Goal: Transaction & Acquisition: Purchase product/service

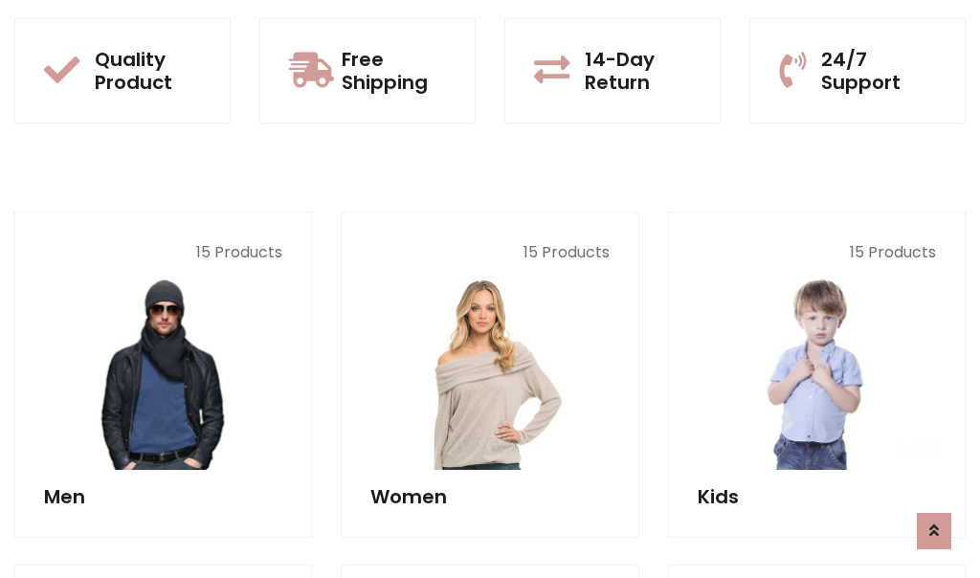
scroll to position [1708, 0]
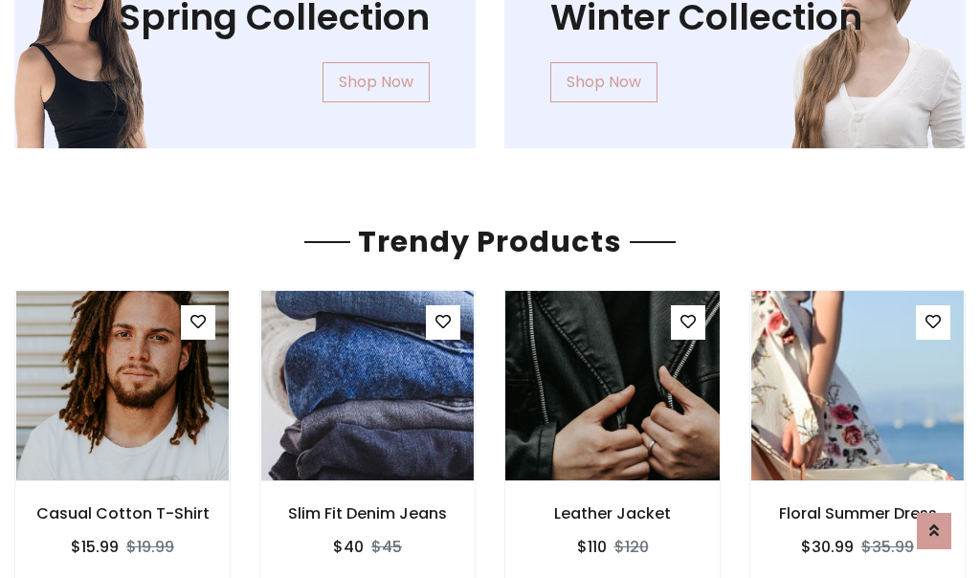
click at [612, 386] on img at bounding box center [612, 385] width 254 height 459
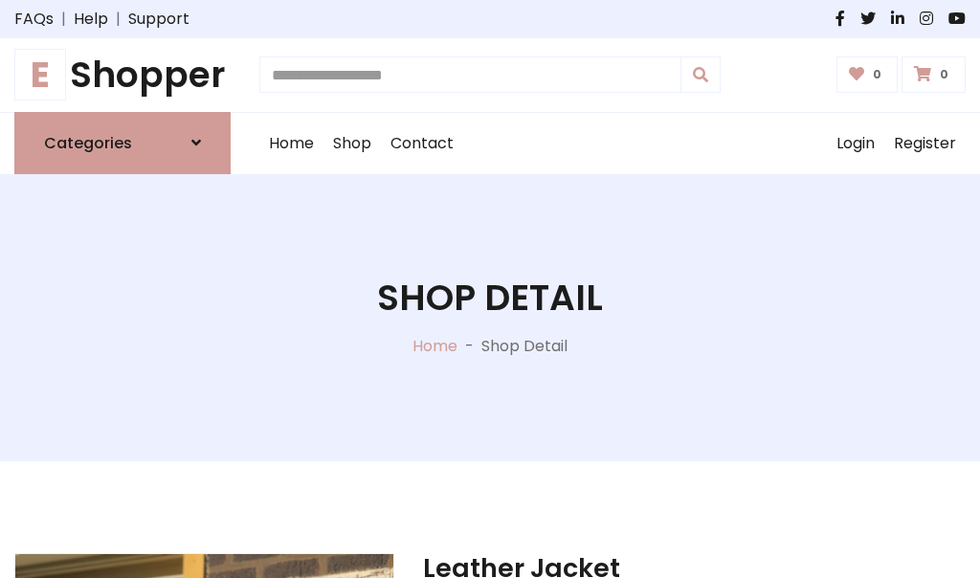
click at [122, 75] on h1 "E Shopper" at bounding box center [122, 75] width 216 height 43
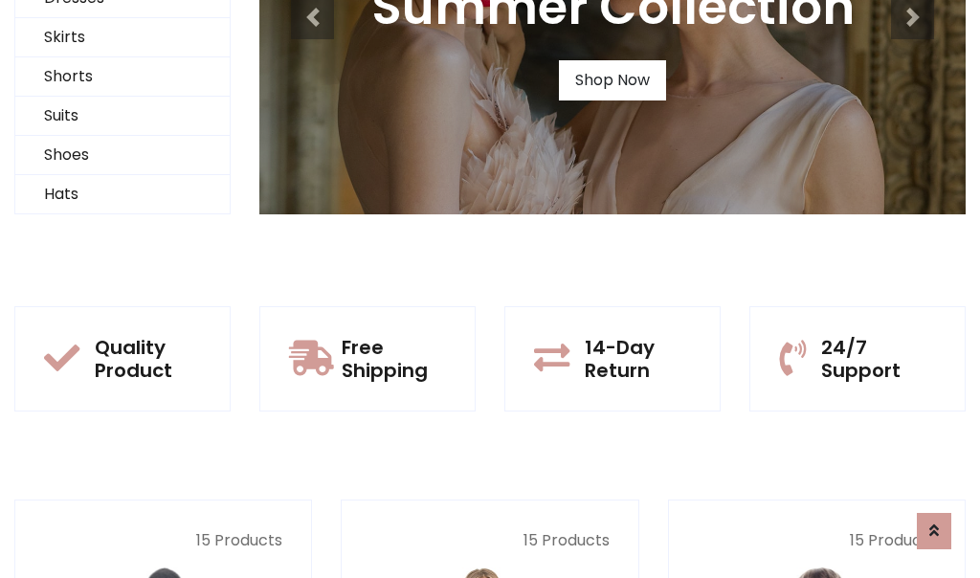
scroll to position [185, 0]
